Goal: Transaction & Acquisition: Purchase product/service

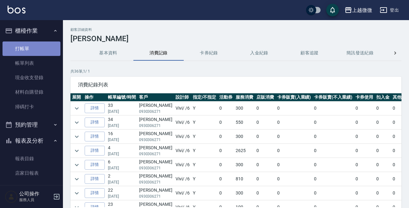
click at [38, 46] on link "打帳單" at bounding box center [32, 48] width 58 height 14
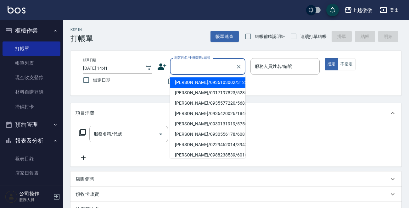
click at [179, 63] on input "顧客姓名/手機號碼/編號" at bounding box center [203, 66] width 60 height 11
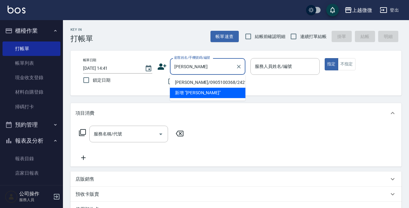
click at [204, 81] on li "[PERSON_NAME]/0905100368/2421" at bounding box center [207, 82] width 75 height 10
click at [204, 81] on div "不留客資" at bounding box center [201, 81] width 88 height 13
type input "[PERSON_NAME]/0905100368/2421"
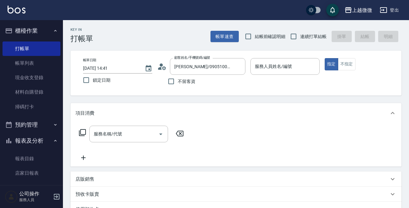
type input "Vivi-6"
click at [160, 132] on icon "Open" at bounding box center [161, 134] width 8 height 8
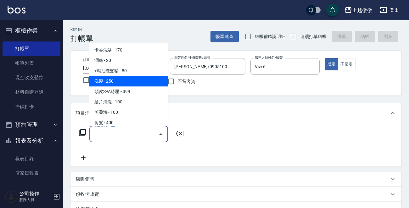
click at [125, 81] on span "洗髮 - 250" at bounding box center [128, 81] width 79 height 10
type input "洗髮(A03)"
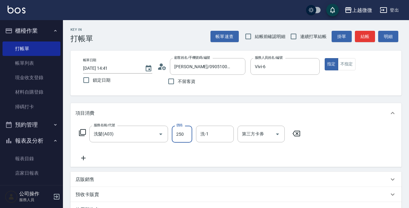
click at [186, 135] on input "250" at bounding box center [182, 134] width 20 height 17
type input "260"
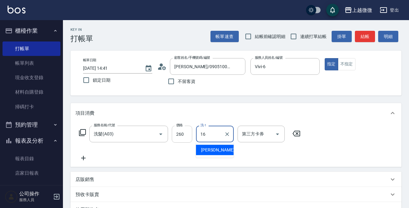
type input "[PERSON_NAME]-16"
click at [82, 154] on icon at bounding box center [83, 158] width 16 height 8
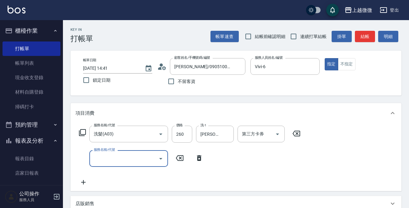
click at [159, 158] on icon "Open" at bounding box center [160, 159] width 3 height 2
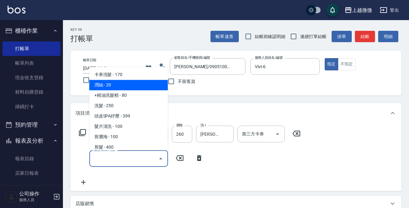
click at [132, 84] on span "潤絲 - 20" at bounding box center [128, 85] width 79 height 10
type input "潤絲(A01)"
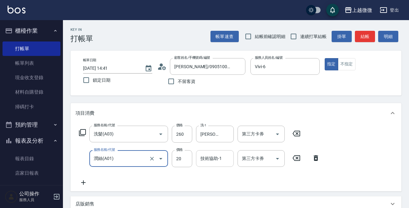
click at [200, 159] on input "技術協助-1" at bounding box center [215, 158] width 32 height 11
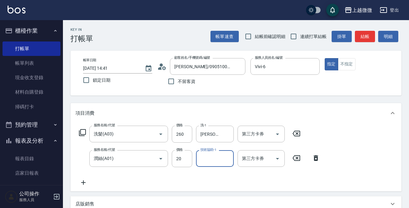
click at [200, 159] on input "技術協助-1" at bounding box center [215, 158] width 32 height 11
type input "[PERSON_NAME]-16"
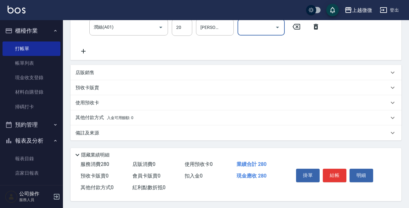
scroll to position [134, 0]
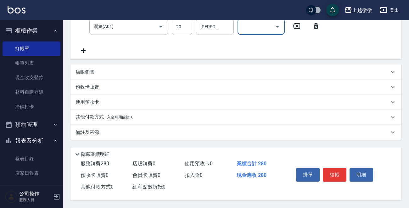
click at [334, 171] on button "結帳" at bounding box center [334, 174] width 24 height 13
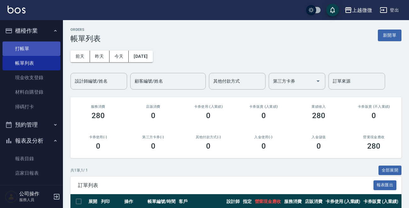
click at [19, 46] on link "打帳單" at bounding box center [32, 48] width 58 height 14
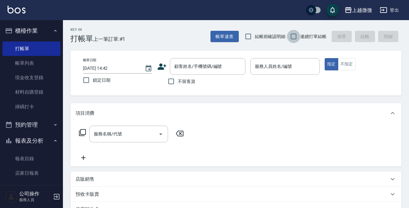
click at [293, 34] on input "連續打單結帳" at bounding box center [293, 36] width 13 height 13
checkbox input "true"
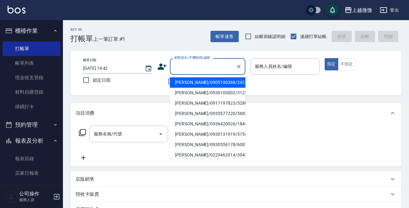
click at [207, 68] on input "顧客姓名/手機號碼/編號" at bounding box center [203, 66] width 60 height 11
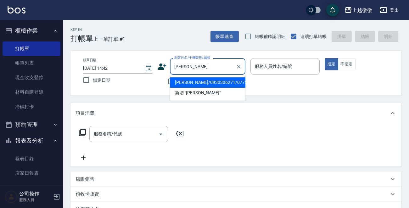
click at [208, 80] on li "[PERSON_NAME]/0930306271/0772" at bounding box center [207, 82] width 75 height 10
type input "[PERSON_NAME]/0930306271/0772"
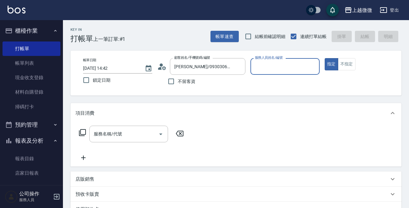
type input "Vivi-6"
click at [160, 135] on icon "Open" at bounding box center [161, 134] width 8 height 8
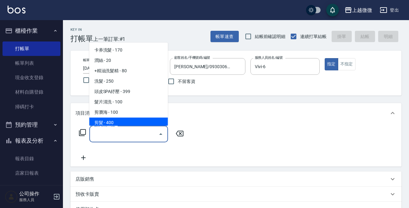
click at [133, 123] on span "剪髮 - 400" at bounding box center [128, 123] width 79 height 10
type input "剪髮(B02)"
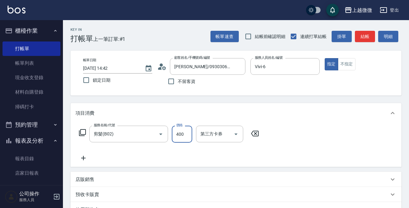
click at [182, 134] on input "400" at bounding box center [182, 134] width 20 height 17
type input "300"
click at [233, 151] on div "服務名稱/代號 剪髮(B02) 服務名稱/代號 價格 300 價格 第三方卡券 第三方卡券" at bounding box center [168, 144] width 187 height 36
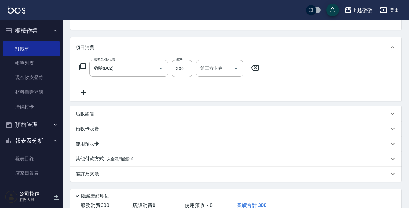
scroll to position [109, 0]
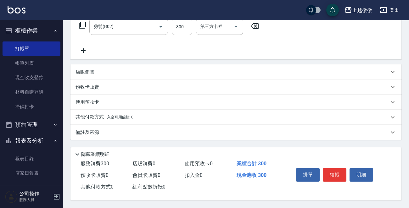
click at [91, 132] on p "備註及來源" at bounding box center [87, 132] width 24 height 7
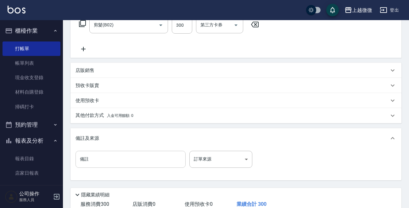
click at [95, 155] on input "備註" at bounding box center [130, 159] width 110 height 17
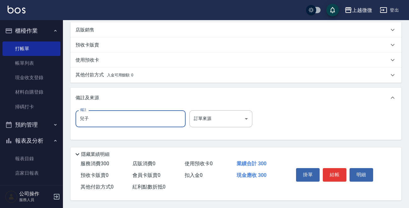
scroll to position [151, 0]
type input "兒子"
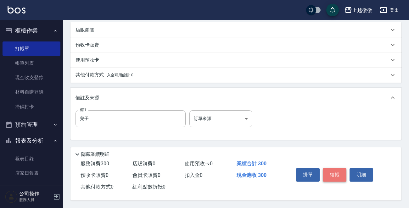
click at [338, 168] on button "結帳" at bounding box center [334, 174] width 24 height 13
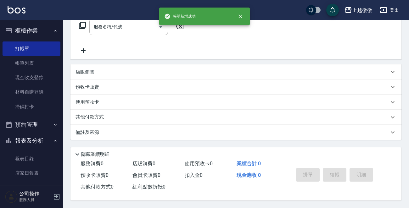
scroll to position [0, 0]
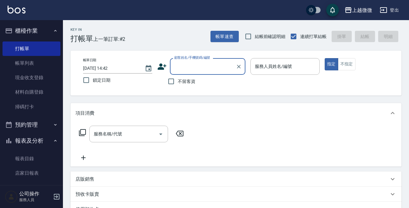
click at [211, 59] on div "顧客姓名/手機號碼/編號" at bounding box center [207, 66] width 75 height 17
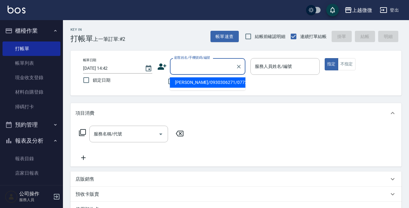
click at [207, 85] on li "[PERSON_NAME]/0930306271/0772" at bounding box center [207, 82] width 75 height 10
type input "[PERSON_NAME]/0930306271/0772"
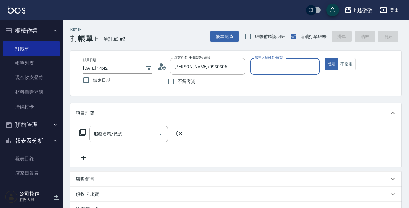
type input "Vivi-6"
click at [160, 131] on icon "Open" at bounding box center [161, 134] width 8 height 8
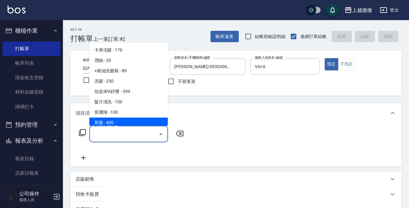
click at [127, 120] on span "剪髮 - 400" at bounding box center [128, 123] width 79 height 10
type input "剪髮(B02)"
click at [127, 120] on div "項目消費" at bounding box center [235, 113] width 331 height 20
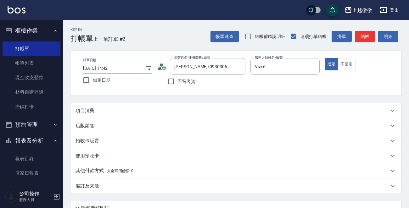
click at [95, 109] on div "項目消費" at bounding box center [231, 110] width 313 height 7
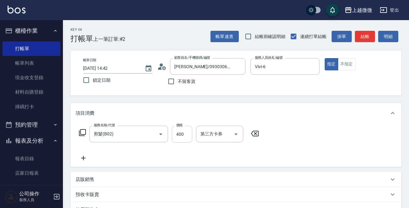
click at [184, 133] on input "400" at bounding box center [182, 134] width 20 height 17
type input "550"
click at [82, 158] on icon at bounding box center [83, 158] width 4 height 4
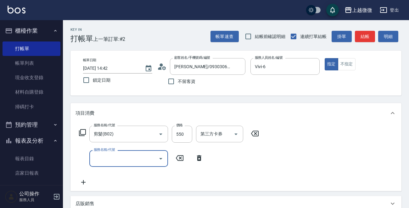
click at [161, 157] on icon "Open" at bounding box center [161, 159] width 8 height 8
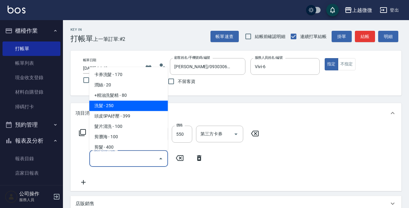
click at [133, 107] on span "洗髮 - 250" at bounding box center [128, 106] width 79 height 10
type input "洗髮(A03)"
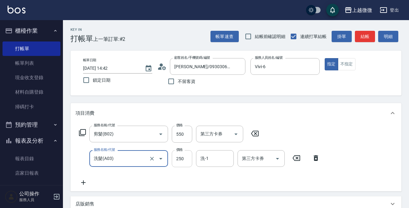
click at [184, 161] on input "250" at bounding box center [182, 158] width 20 height 17
type input "260"
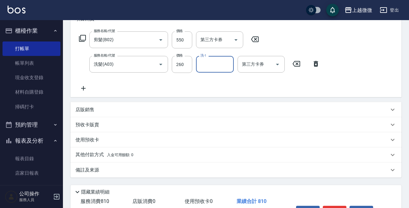
scroll to position [126, 0]
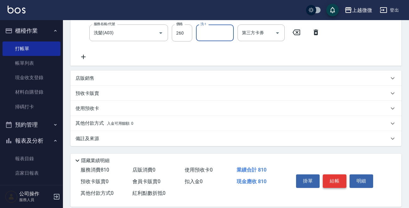
click at [337, 184] on button "結帳" at bounding box center [334, 180] width 24 height 13
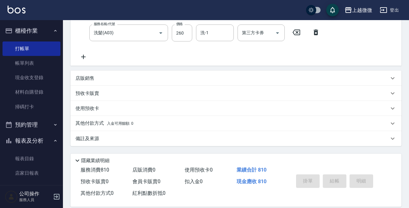
type input "[DATE] 14:43"
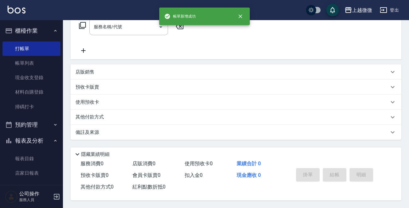
scroll to position [0, 0]
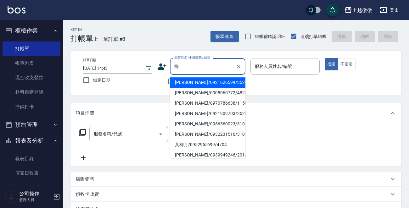
click at [205, 89] on li "[PERSON_NAME]/0908060772/4825" at bounding box center [207, 93] width 75 height 10
type input "[PERSON_NAME]/0908060772/4825"
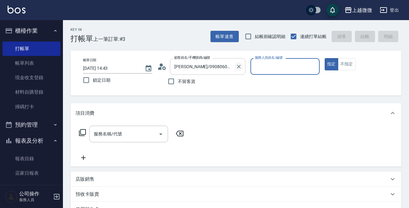
type input "[PERSON_NAME]-7"
click at [160, 132] on icon "Open" at bounding box center [161, 134] width 8 height 8
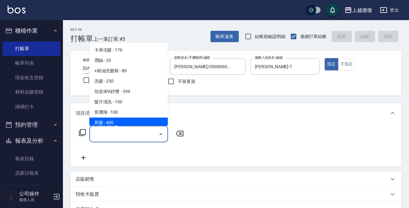
click at [133, 119] on span "剪髮 - 400" at bounding box center [128, 123] width 79 height 10
type input "剪髮(B02)"
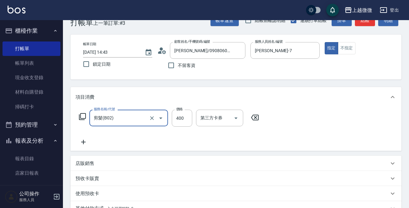
scroll to position [109, 0]
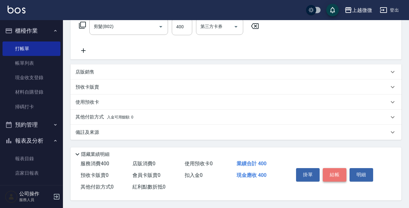
click at [329, 173] on button "結帳" at bounding box center [334, 174] width 24 height 13
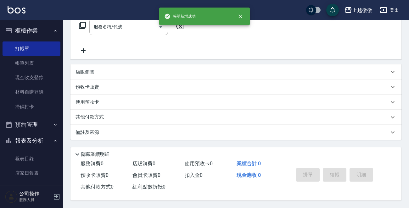
scroll to position [0, 0]
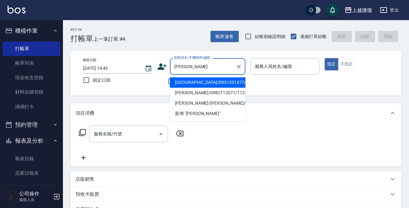
click at [223, 83] on li "[GEOGRAPHIC_DATA]/0931331477/6032" at bounding box center [207, 82] width 75 height 10
type input "[GEOGRAPHIC_DATA]/0931331477/6032"
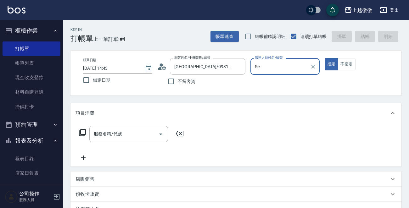
type input "S"
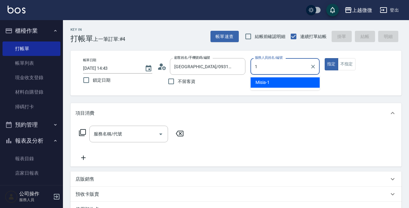
type input "Misia-1"
type button "true"
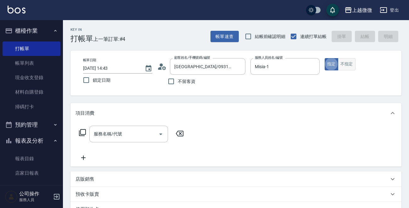
click at [346, 63] on button "不指定" at bounding box center [347, 64] width 18 height 12
click at [160, 131] on icon "Open" at bounding box center [161, 134] width 8 height 8
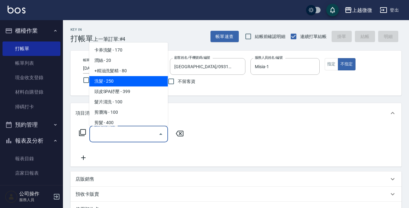
click at [128, 84] on span "洗髮 - 250" at bounding box center [128, 81] width 79 height 10
type input "洗髮(A03)"
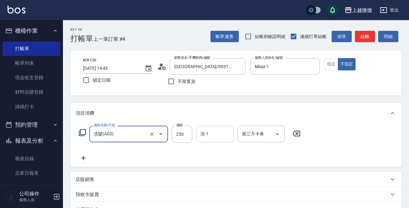
click at [202, 134] on div "洗-1 洗-1" at bounding box center [215, 134] width 38 height 17
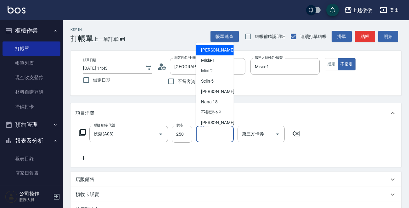
click at [202, 134] on div "洗-1 洗-1" at bounding box center [215, 134] width 38 height 17
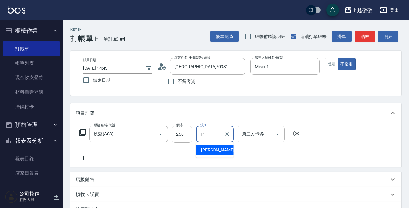
type input "[PERSON_NAME]-11"
click at [84, 157] on icon at bounding box center [83, 158] width 16 height 8
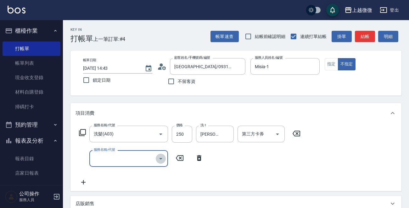
click at [162, 160] on icon "Open" at bounding box center [161, 159] width 8 height 8
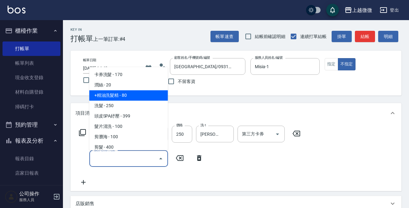
click at [139, 91] on span "+精油洗髮精 - 80" at bounding box center [128, 96] width 79 height 10
type input "+精油洗髮精(A02)"
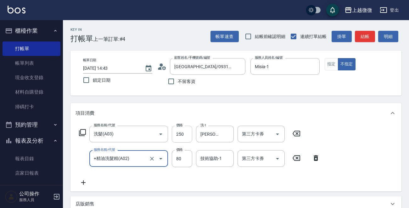
click at [215, 161] on div "技術協助-1 技術協助-1" at bounding box center [215, 158] width 38 height 17
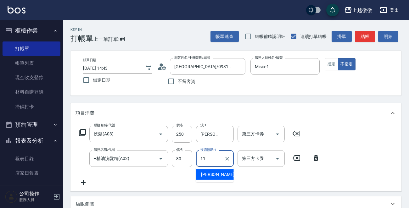
type input "[PERSON_NAME]-11"
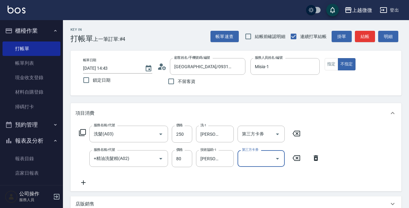
click at [85, 180] on icon at bounding box center [83, 183] width 16 height 8
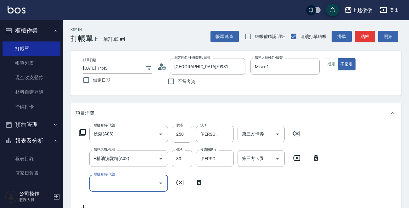
click at [160, 183] on icon "Open" at bounding box center [160, 184] width 3 height 2
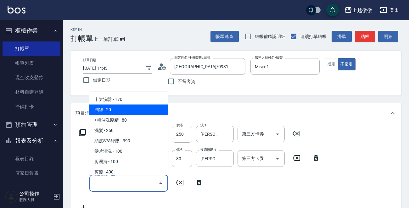
click at [125, 108] on span "潤絲 - 20" at bounding box center [128, 110] width 79 height 10
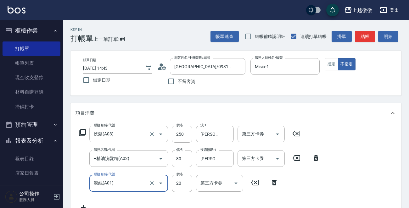
type input "潤絲(A01)"
click at [212, 181] on div "技術協助-1 技術協助-1" at bounding box center [215, 183] width 38 height 17
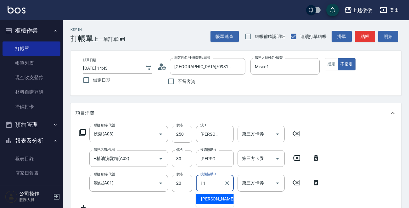
type input "[PERSON_NAME]-11"
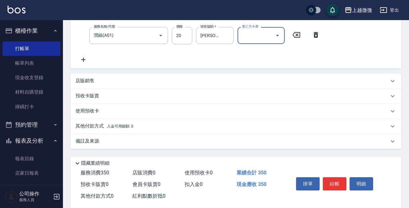
scroll to position [157, 0]
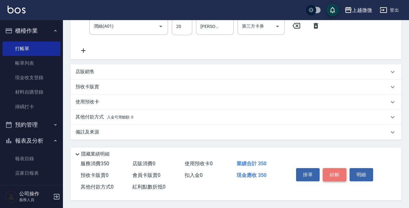
click at [330, 175] on button "結帳" at bounding box center [334, 174] width 24 height 13
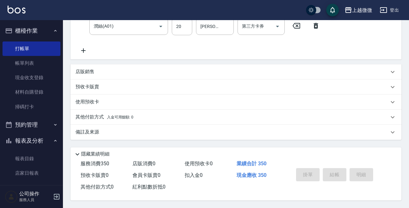
type input "[DATE] 14:44"
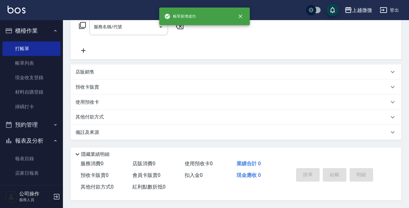
scroll to position [0, 0]
